Goal: Task Accomplishment & Management: Manage account settings

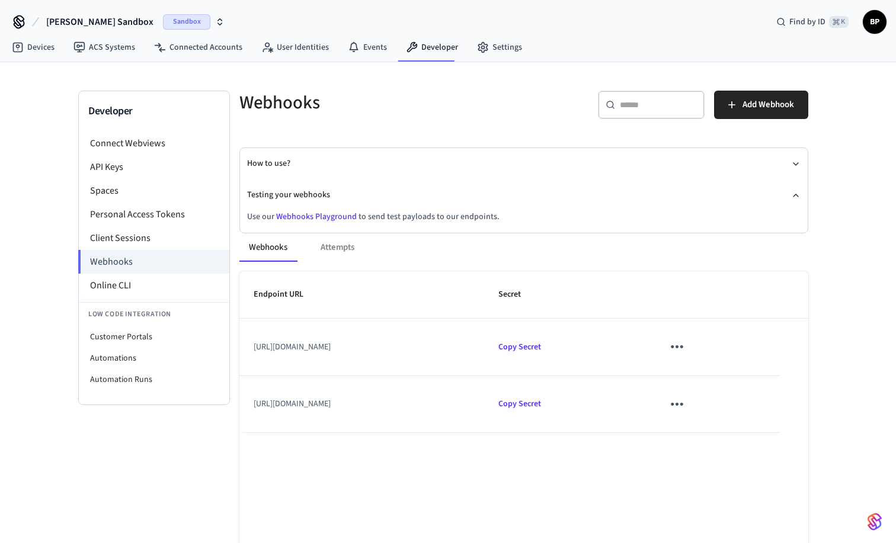
click at [215, 21] on icon "button" at bounding box center [219, 21] width 9 height 9
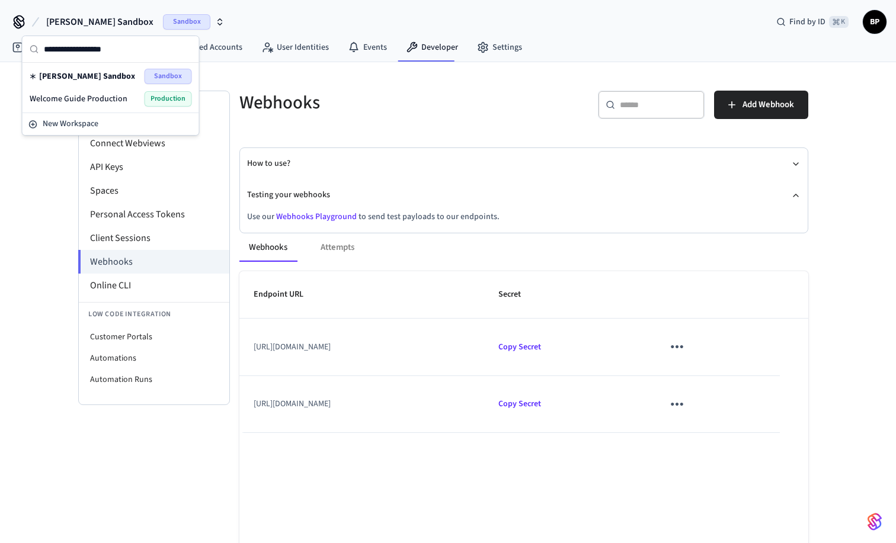
click at [95, 100] on span "Welcome Guide Production" at bounding box center [79, 99] width 98 height 12
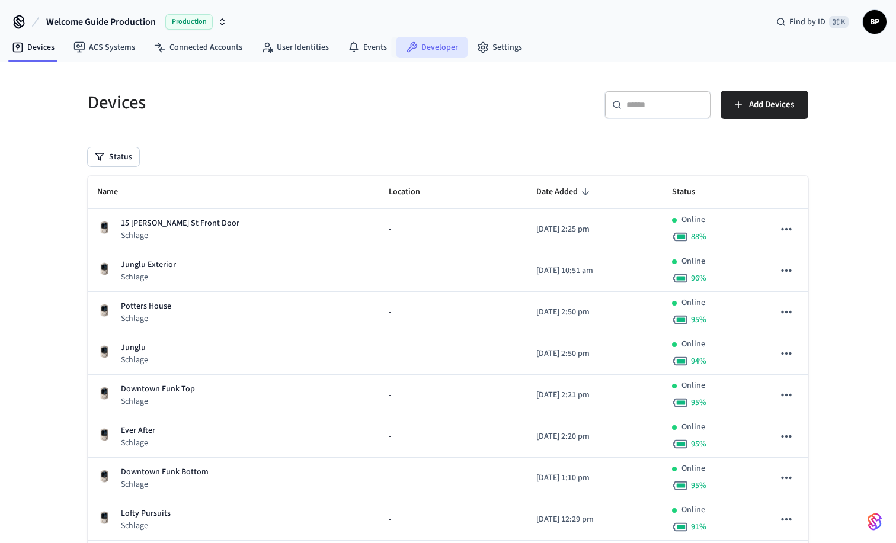
click at [431, 48] on link "Developer" at bounding box center [431, 47] width 71 height 21
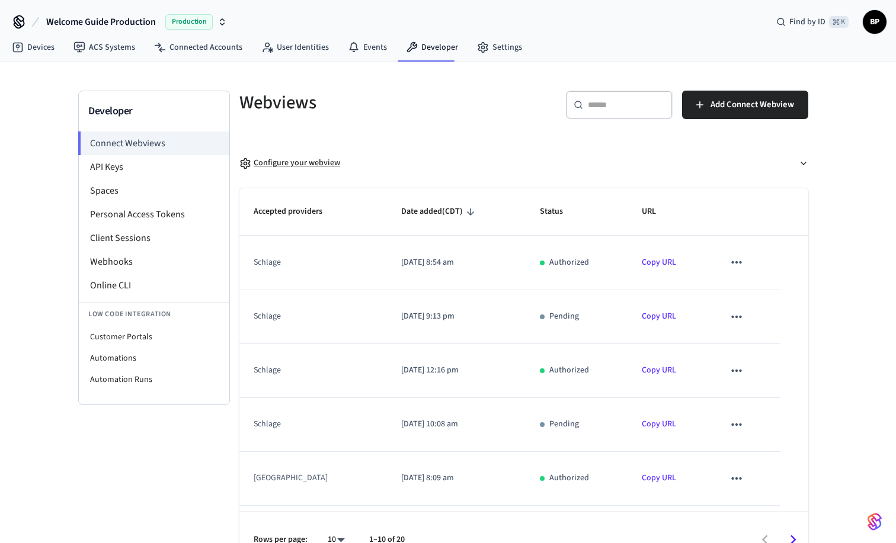
click at [303, 163] on div "Configure your webview" at bounding box center [289, 163] width 101 height 12
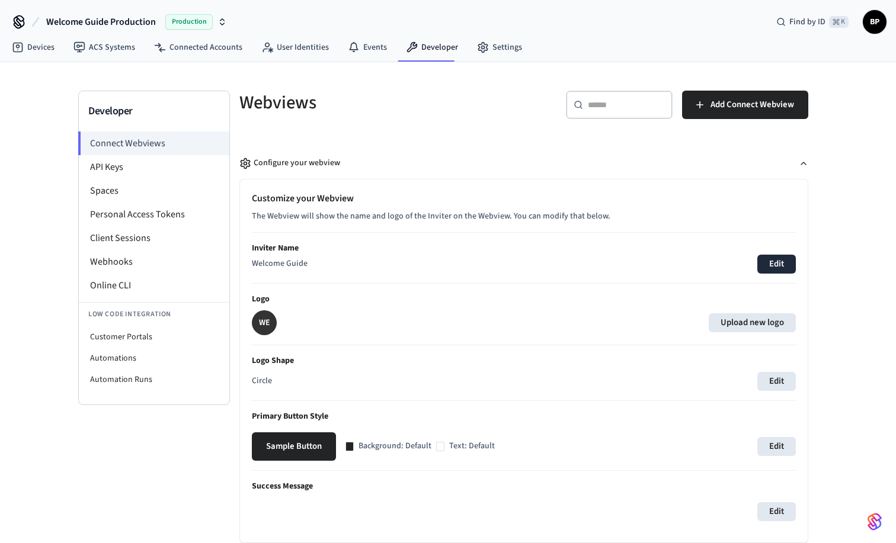
click at [772, 262] on button "Edit" at bounding box center [776, 264] width 39 height 19
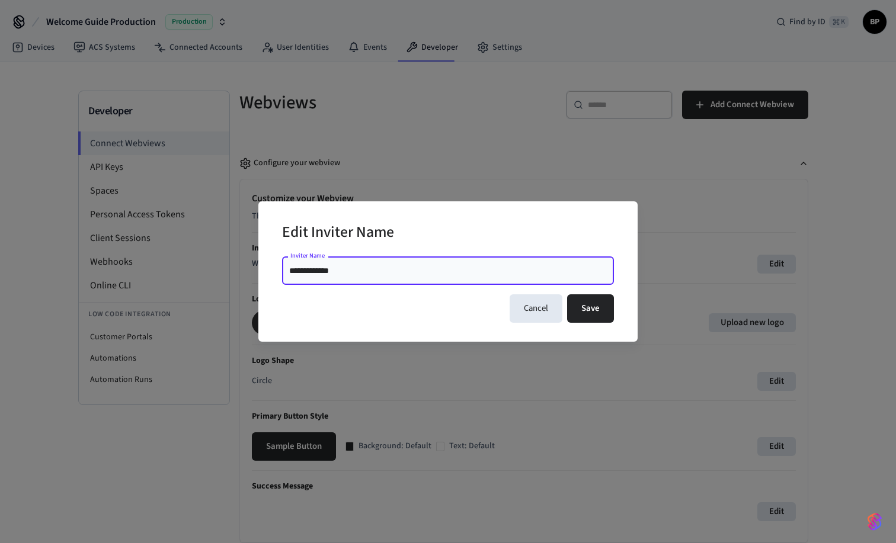
click at [437, 268] on input "**********" at bounding box center [448, 271] width 318 height 12
type input "*******"
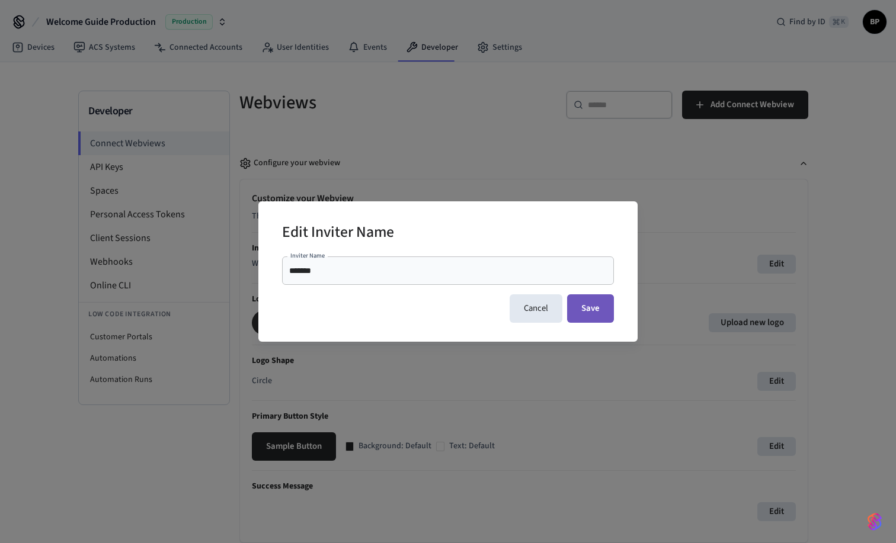
click at [599, 312] on button "Save" at bounding box center [590, 308] width 47 height 28
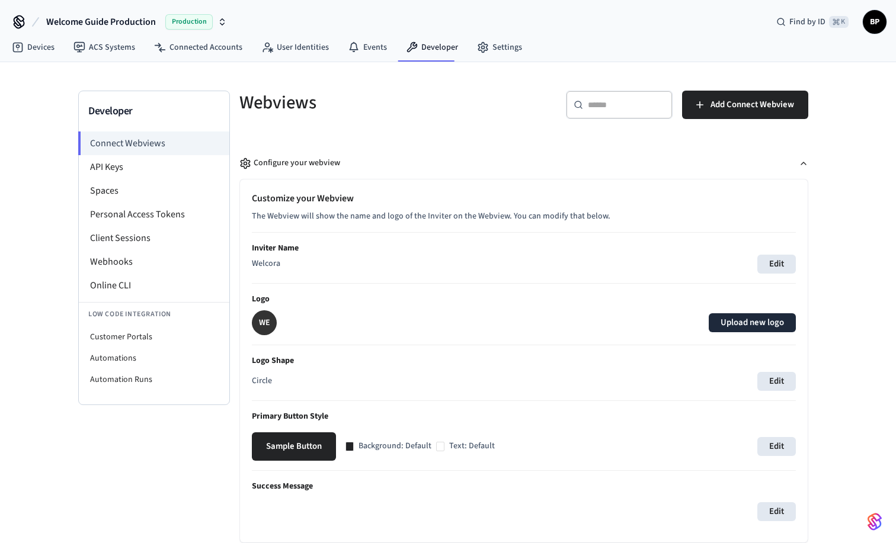
click at [745, 321] on label "Upload new logo" at bounding box center [752, 322] width 87 height 19
click at [0, 0] on input "Upload new logo" at bounding box center [0, 0] width 0 height 0
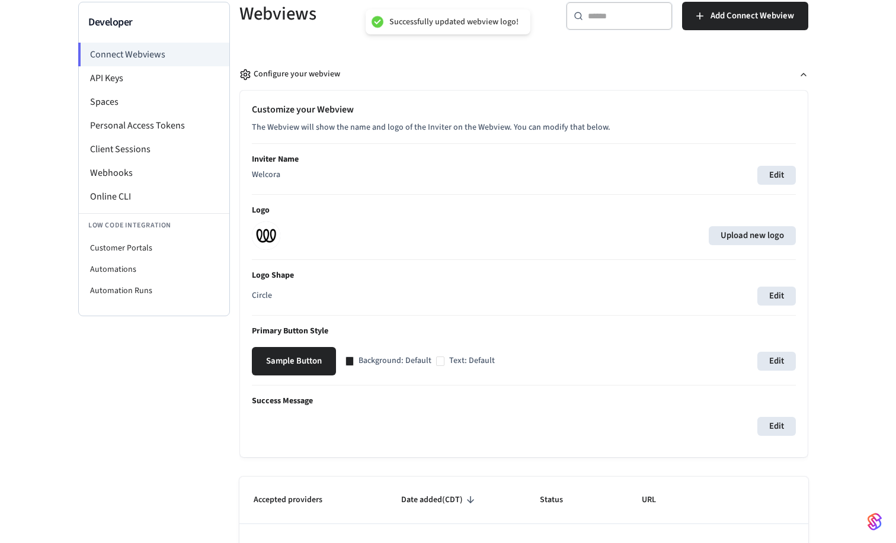
scroll to position [132, 0]
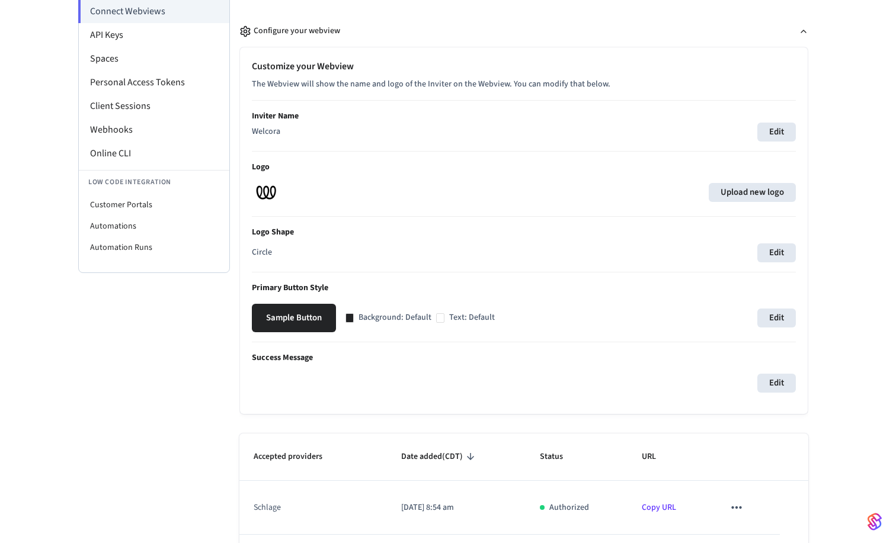
click at [351, 317] on div at bounding box center [349, 317] width 8 height 9
click at [774, 312] on button "Edit" at bounding box center [776, 318] width 39 height 19
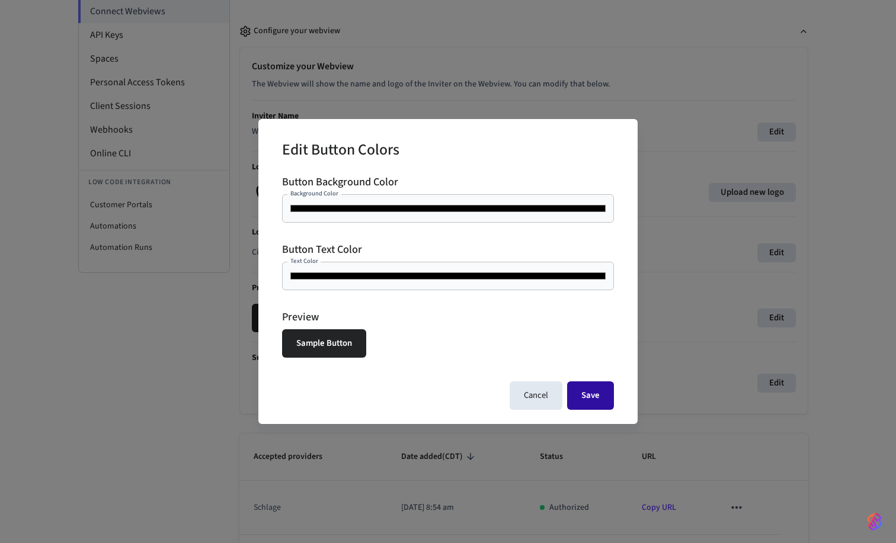
click at [587, 396] on button "Save" at bounding box center [590, 396] width 47 height 28
type input "*******"
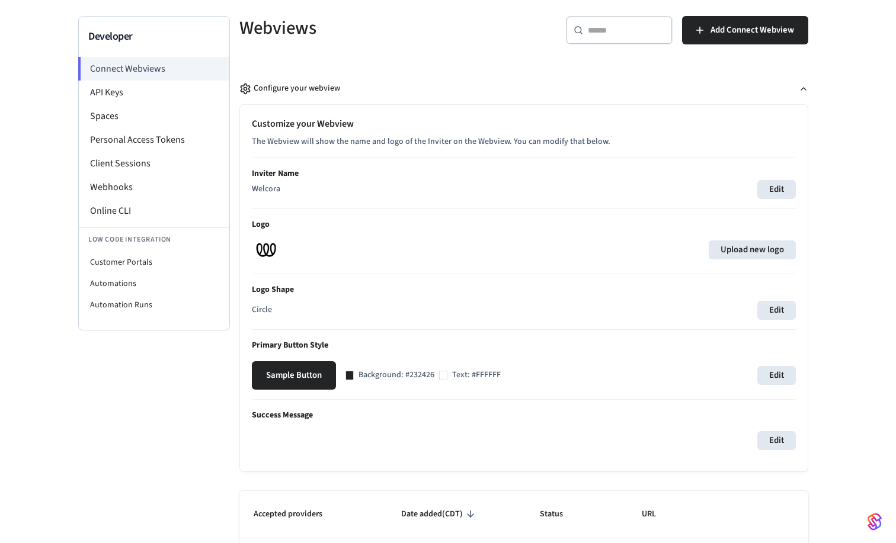
scroll to position [0, 0]
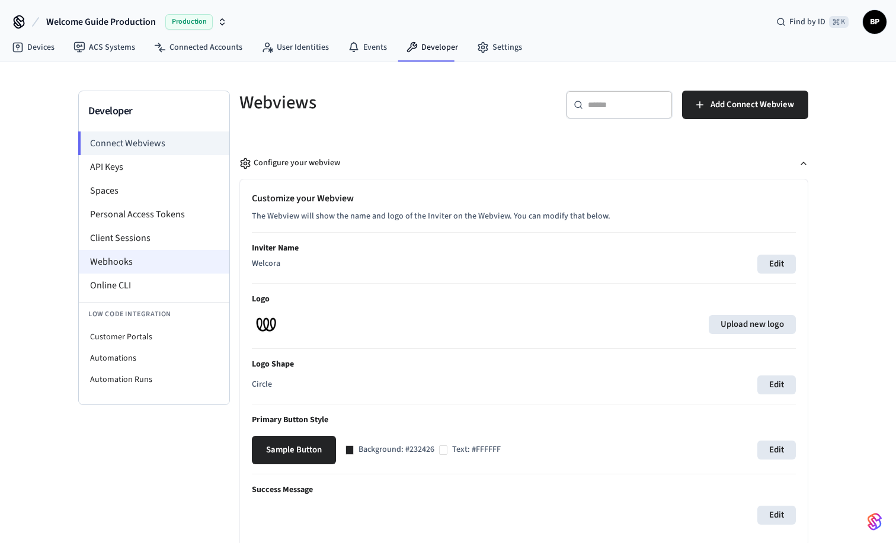
click at [148, 258] on li "Webhooks" at bounding box center [154, 262] width 151 height 24
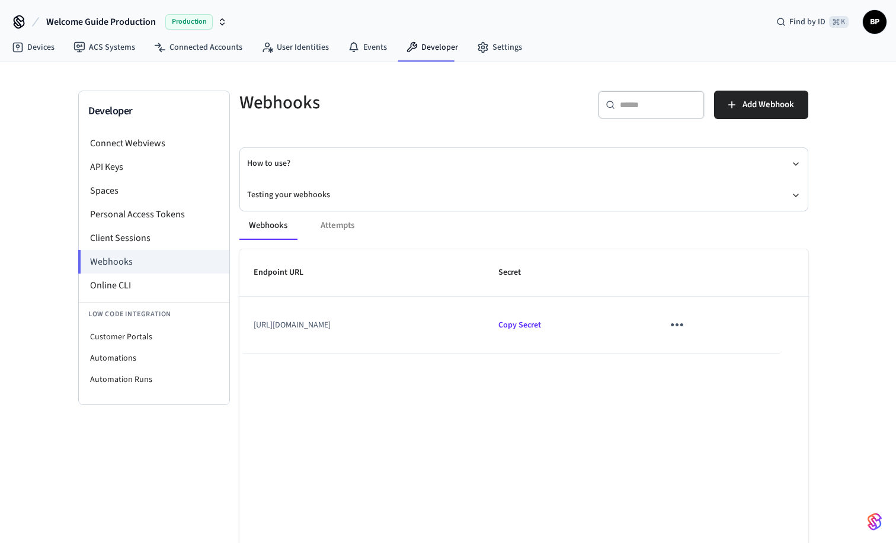
click at [344, 230] on div "Webhooks Attempts" at bounding box center [523, 226] width 569 height 28
click at [312, 196] on button "Testing your webhooks" at bounding box center [523, 195] width 553 height 31
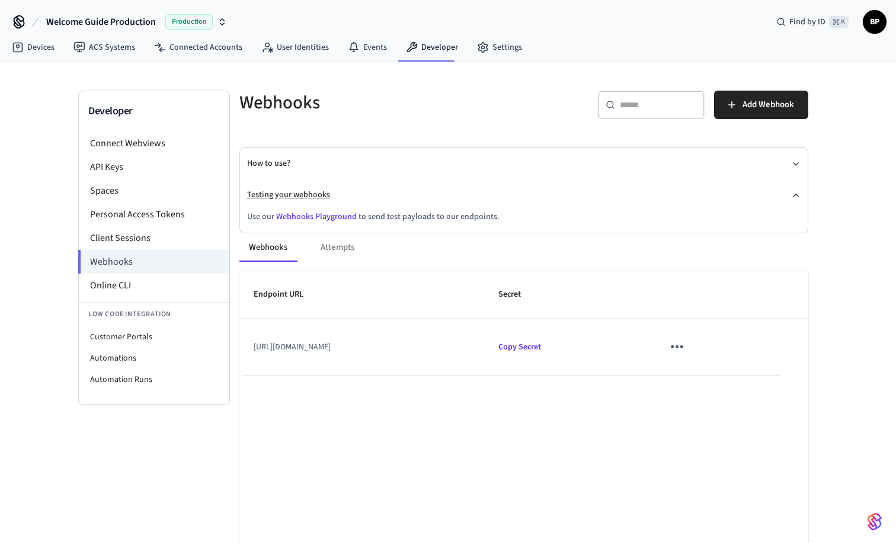
click at [312, 196] on button "Testing your webhooks" at bounding box center [523, 195] width 553 height 31
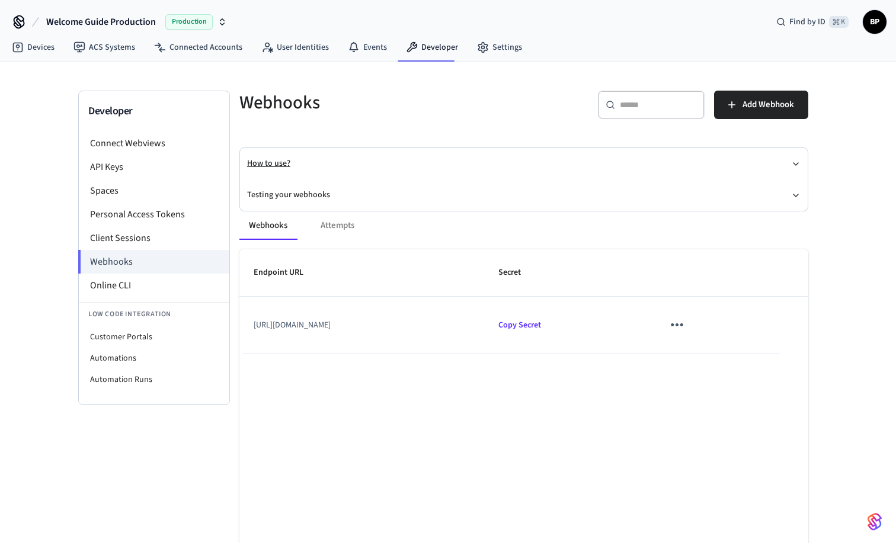
click at [308, 163] on button "How to use?" at bounding box center [523, 163] width 553 height 31
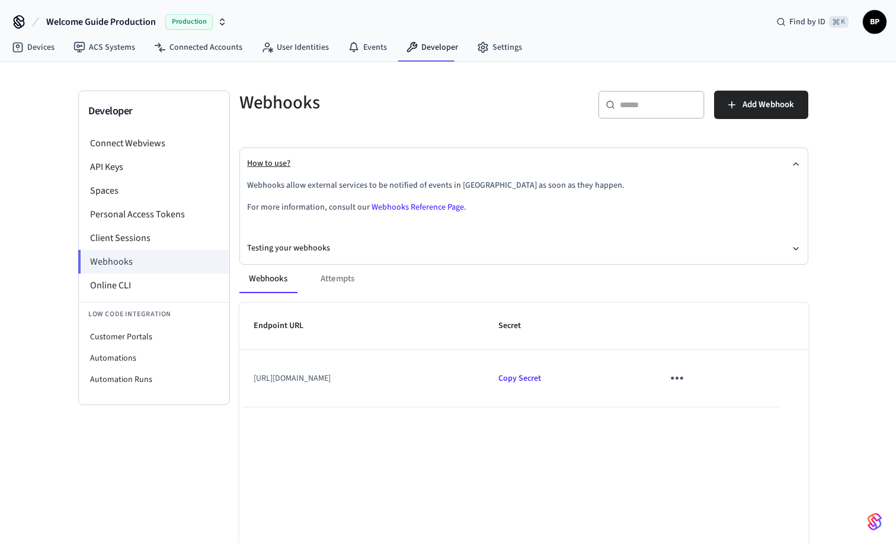
click at [308, 163] on button "How to use?" at bounding box center [523, 163] width 553 height 31
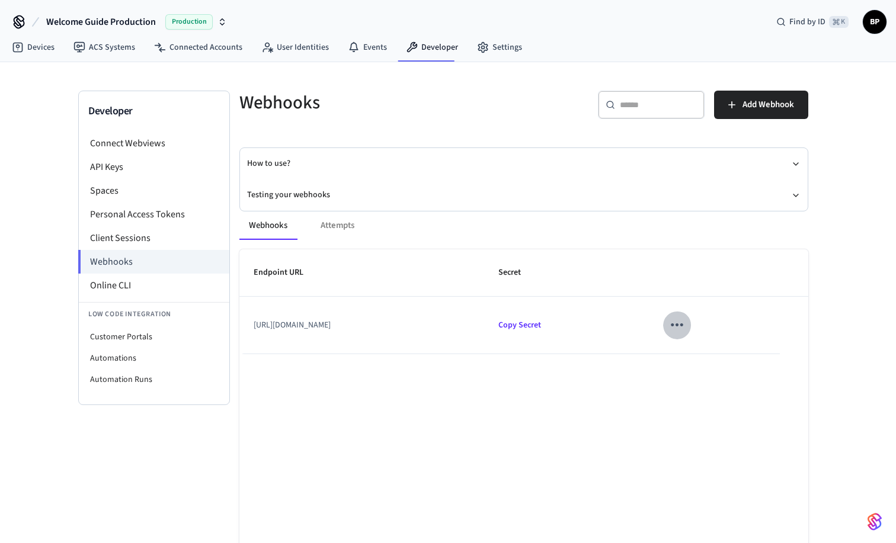
click at [686, 322] on icon "sticky table" at bounding box center [677, 325] width 18 height 18
click at [734, 354] on li "Edit" at bounding box center [744, 361] width 56 height 32
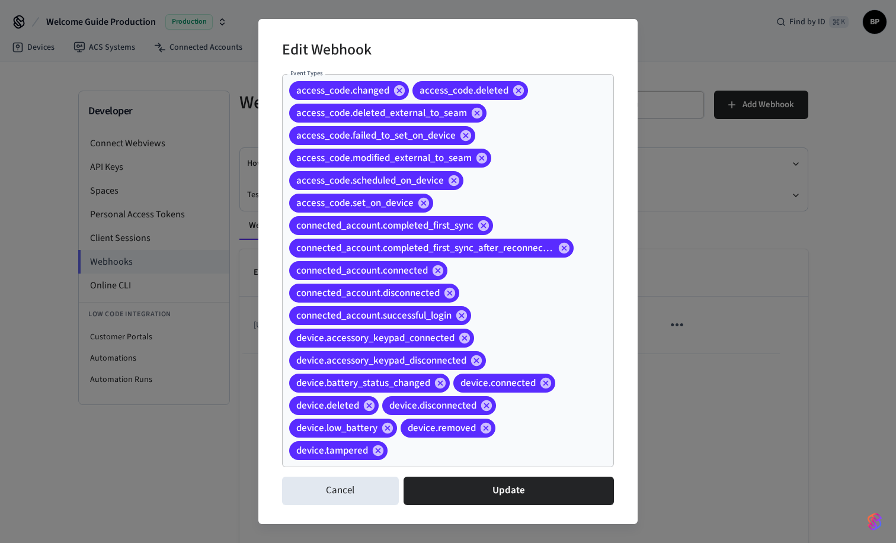
click at [712, 302] on div "Edit Webhook Event Types access_code.changed access_code.deleted access_code.de…" at bounding box center [448, 271] width 896 height 543
